Goal: Complete application form

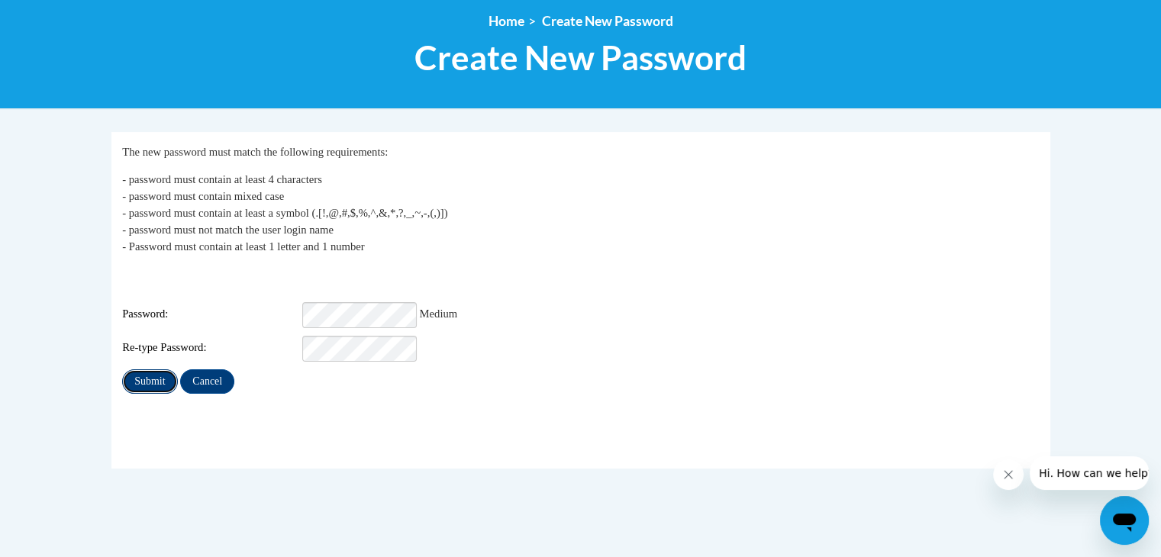
click at [159, 369] on input "Submit" at bounding box center [149, 381] width 55 height 24
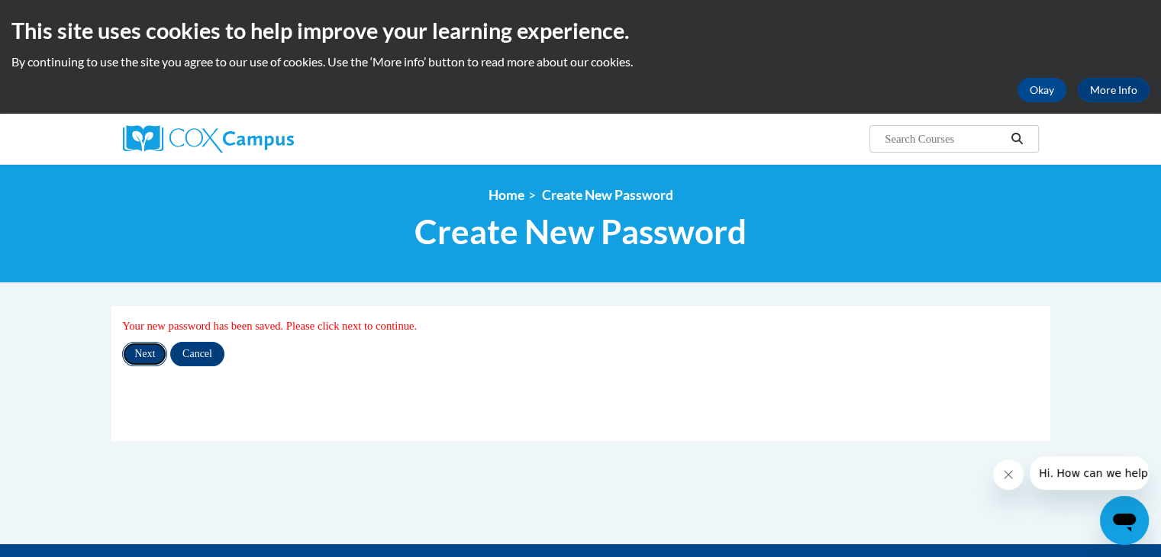
click at [150, 349] on input "Next" at bounding box center [144, 354] width 45 height 24
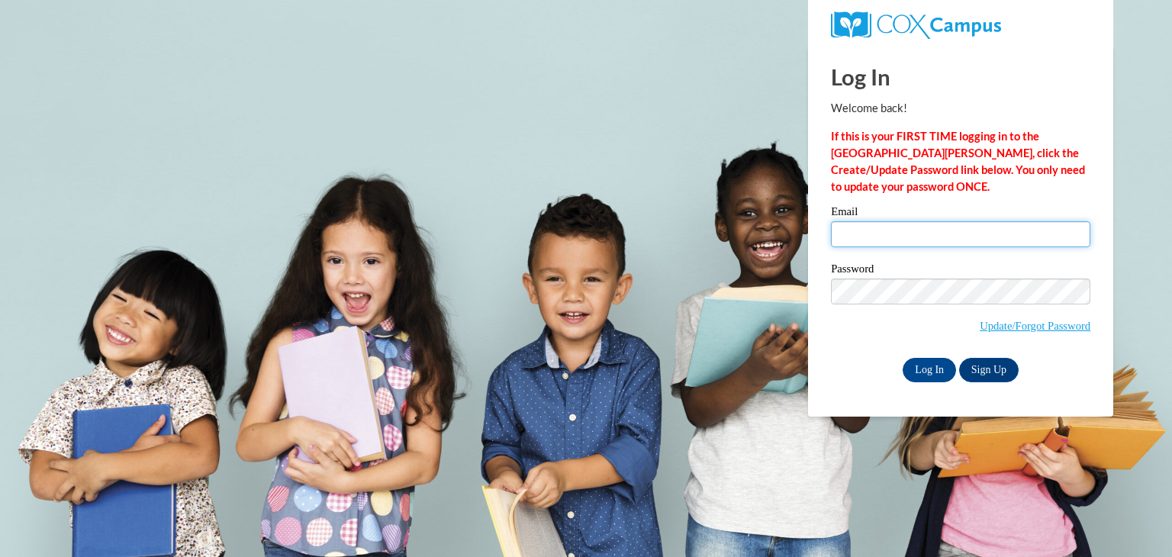
click at [839, 239] on input "Email" at bounding box center [960, 234] width 259 height 26
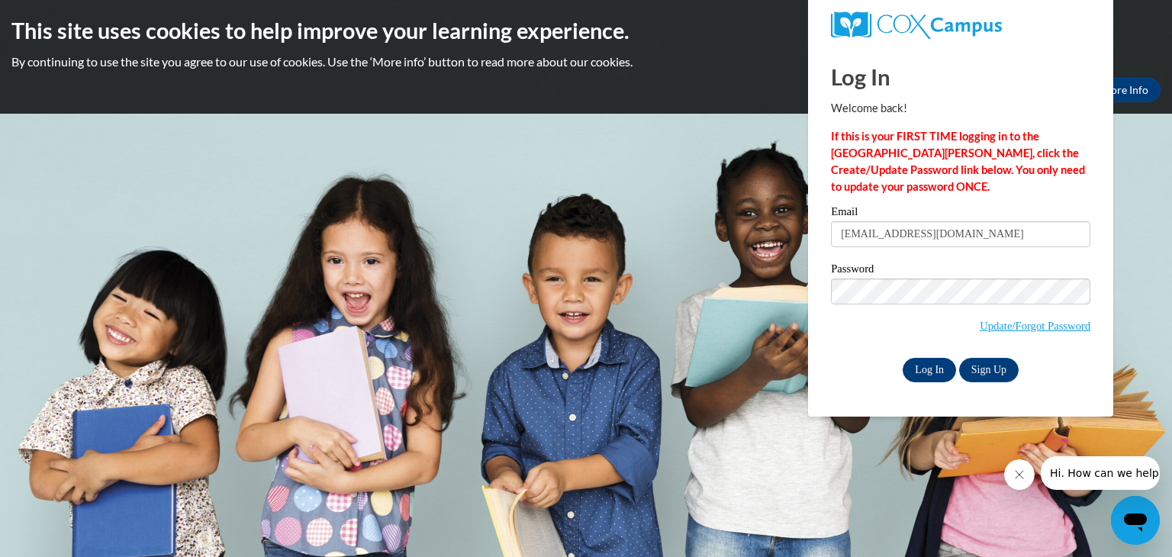
type input "keconner@augusta.edu"
click at [914, 367] on input "Log In" at bounding box center [929, 370] width 53 height 24
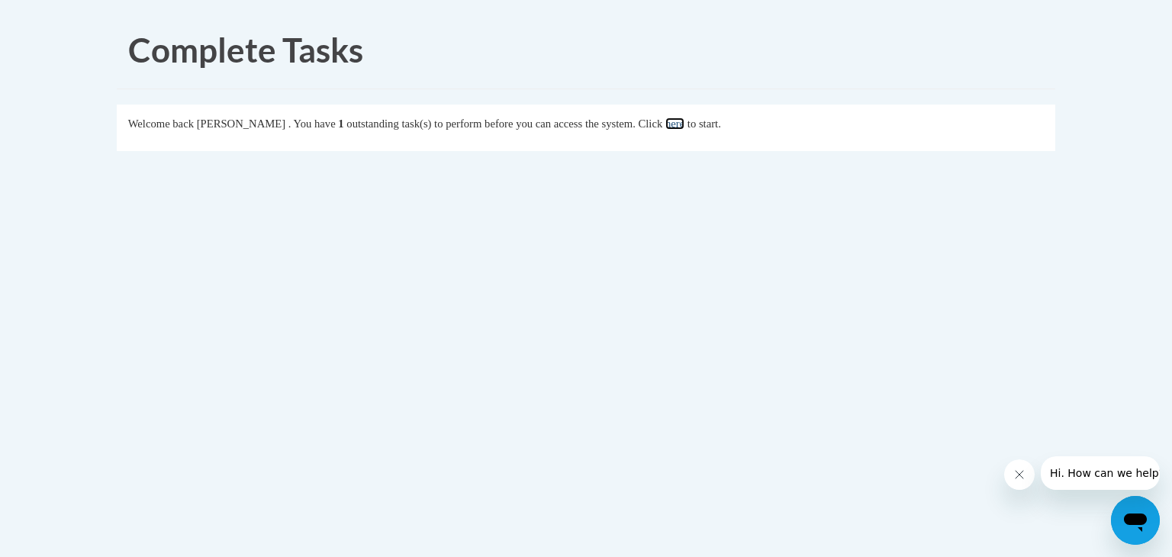
click at [685, 124] on link "here" at bounding box center [675, 124] width 19 height 12
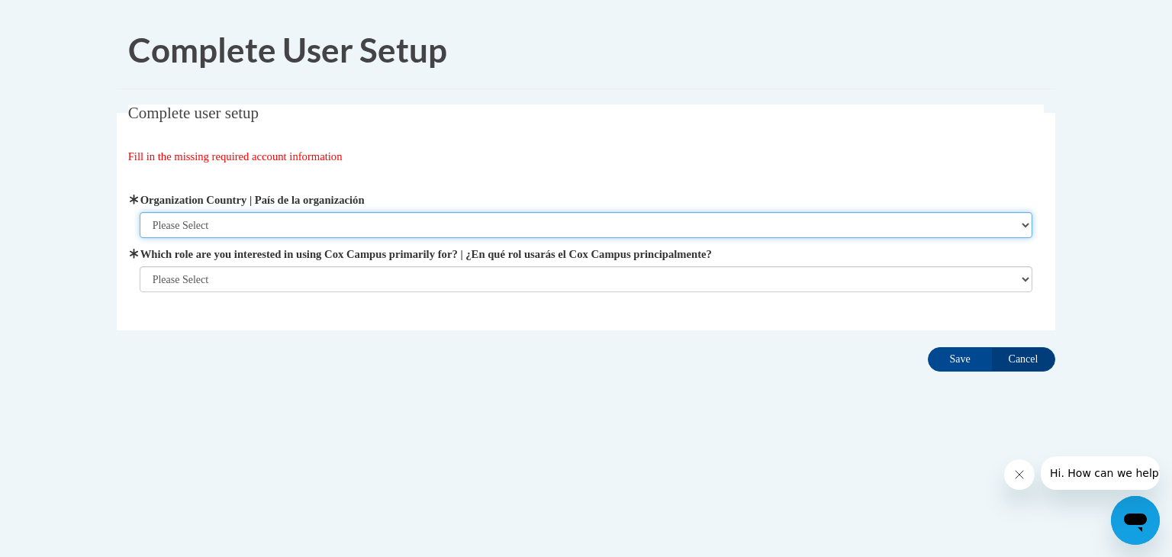
click at [541, 220] on select "Please Select [GEOGRAPHIC_DATA] | [GEOGRAPHIC_DATA] Outside of [GEOGRAPHIC_DATA…" at bounding box center [587, 225] width 894 height 26
select select "ad49bcad-a171-4b2e-b99c-48b446064914"
click at [140, 212] on select "Please Select [GEOGRAPHIC_DATA] | [GEOGRAPHIC_DATA] Outside of [GEOGRAPHIC_DATA…" at bounding box center [587, 225] width 894 height 26
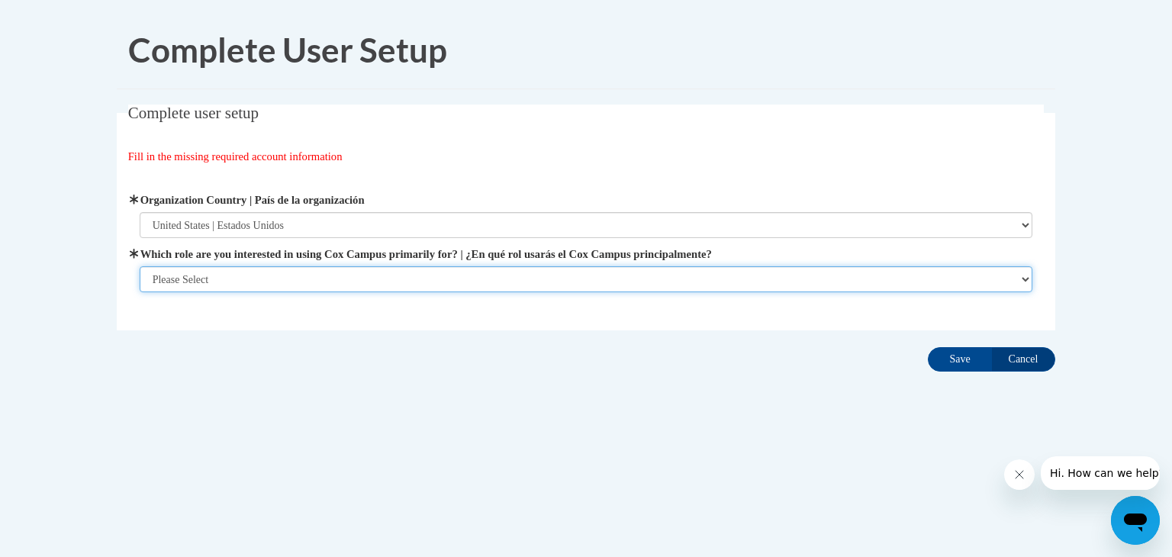
click at [420, 272] on select "Please Select College/University | Colegio/Universidad Community/Nonprofit Part…" at bounding box center [587, 279] width 894 height 26
select select "5a18ea06-2b54-4451-96f2-d152daf9eac5"
click at [140, 292] on select "Please Select College/University | Colegio/Universidad Community/Nonprofit Part…" at bounding box center [587, 279] width 894 height 26
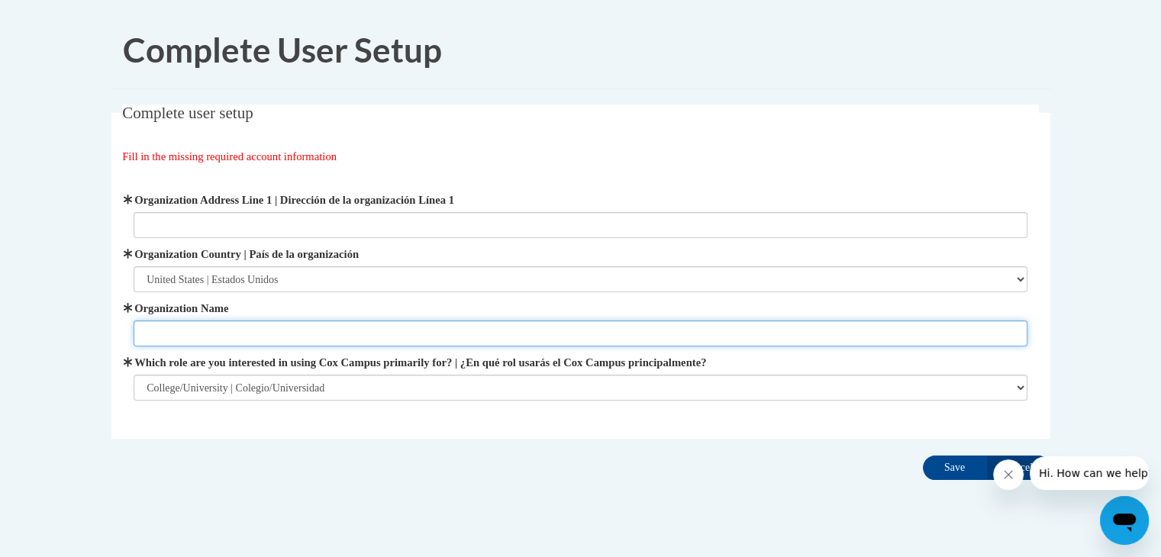
click at [508, 337] on input "Organization Name" at bounding box center [581, 334] width 894 height 26
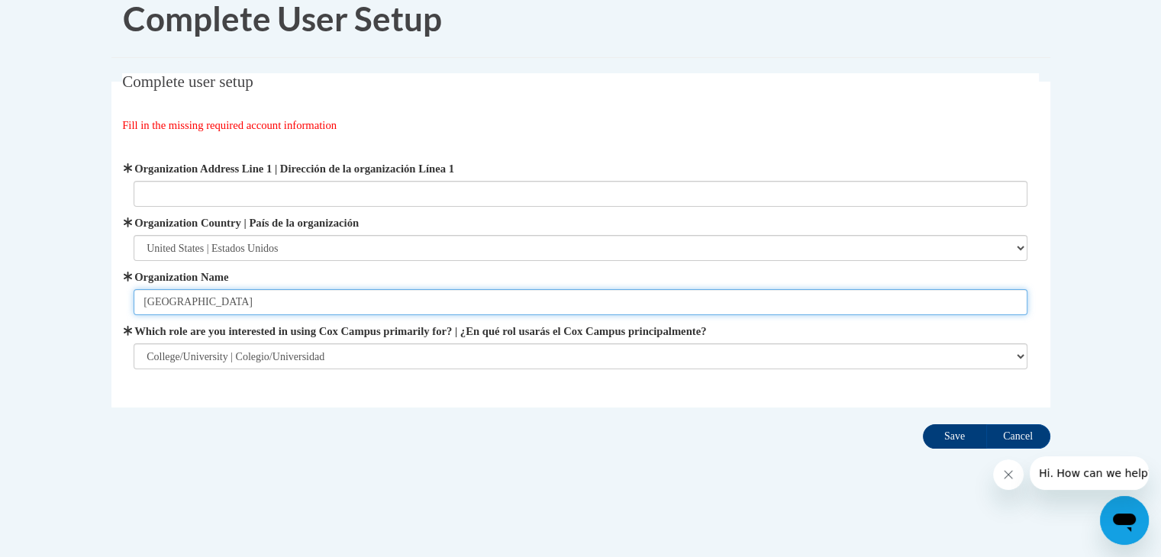
type input "Augusta University"
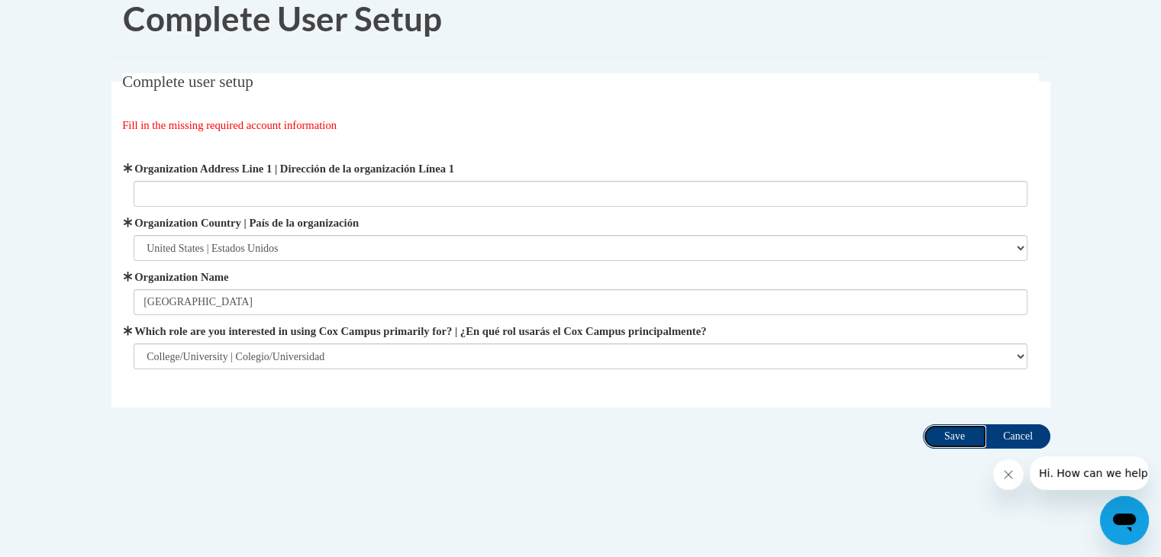
click at [950, 434] on input "Save" at bounding box center [955, 436] width 64 height 24
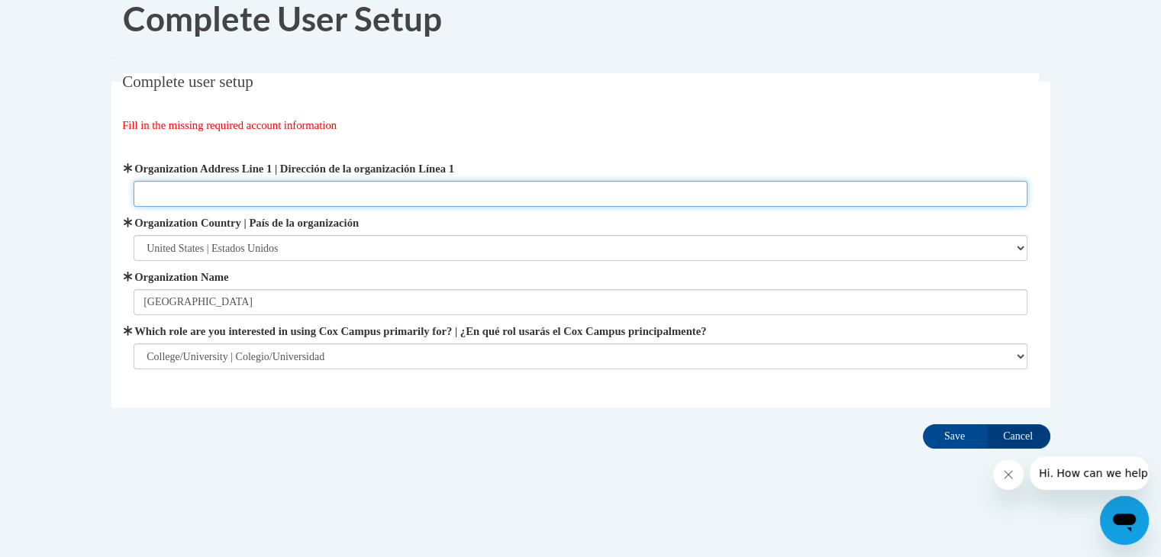
click at [363, 181] on input "Organization Address Line 1 | Dirección de la organización Línea 1" at bounding box center [581, 194] width 894 height 26
paste input "1120 15th Street, Augusta, GA 30912"
type input "1120 15th Street, Augusta, GA 30912"
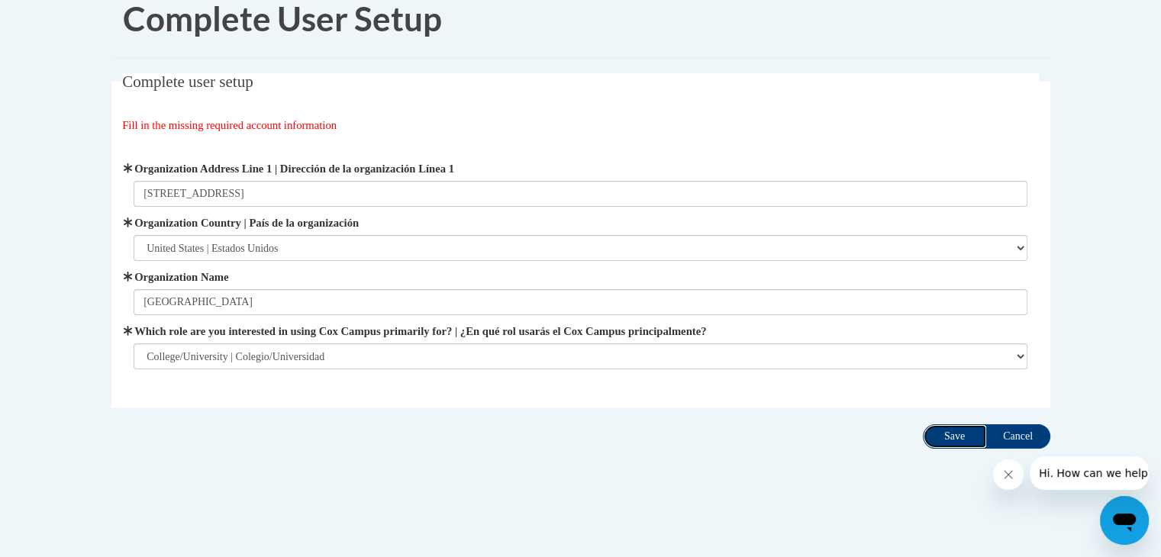
click at [936, 434] on input "Save" at bounding box center [955, 436] width 64 height 24
